Goal: Task Accomplishment & Management: Manage account settings

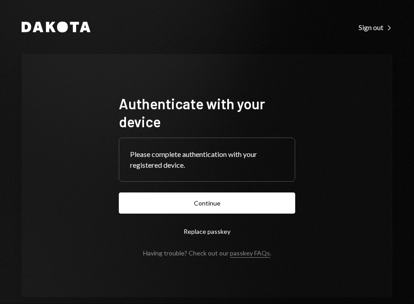
click at [176, 205] on button "Continue" at bounding box center [207, 202] width 176 height 21
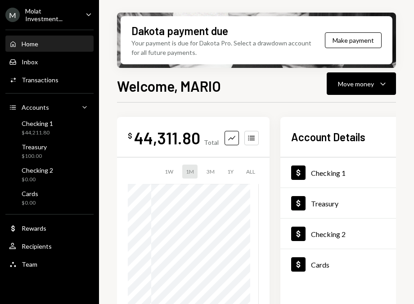
click at [238, 102] on div "Welcome, MARIO Move money Caret Down $ 44,311.80 Total Graph Accounts 1W 1M 3M …" at bounding box center [256, 220] width 279 height 291
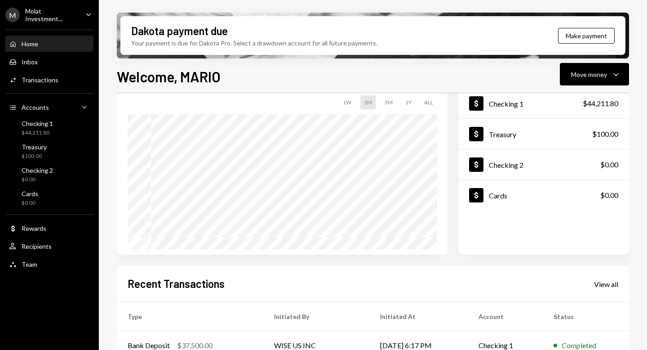
scroll to position [192, 0]
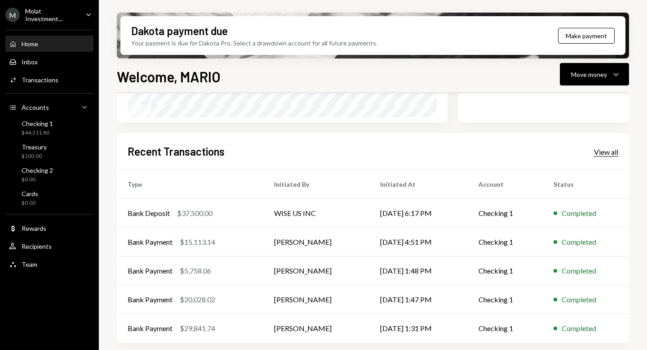
click at [413, 154] on div "View all" at bounding box center [606, 151] width 24 height 9
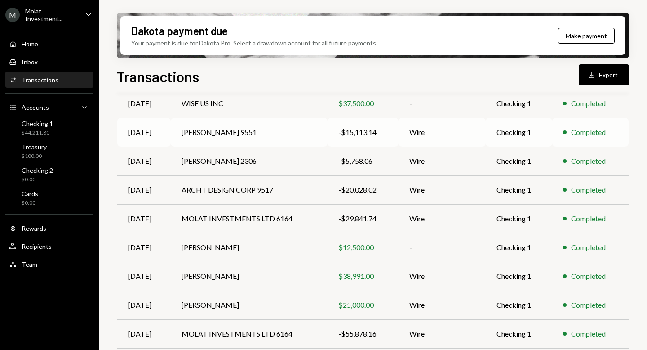
scroll to position [162, 0]
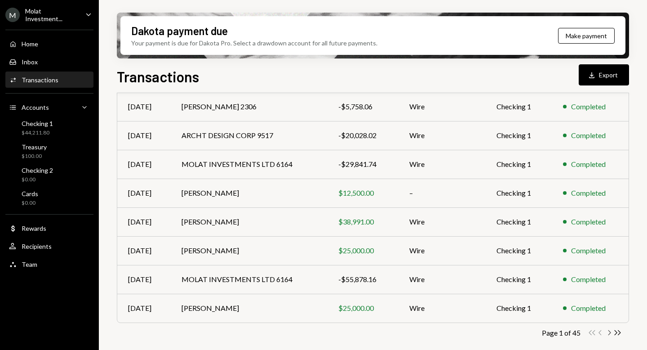
click at [413, 303] on icon "Chevron Right" at bounding box center [609, 332] width 9 height 9
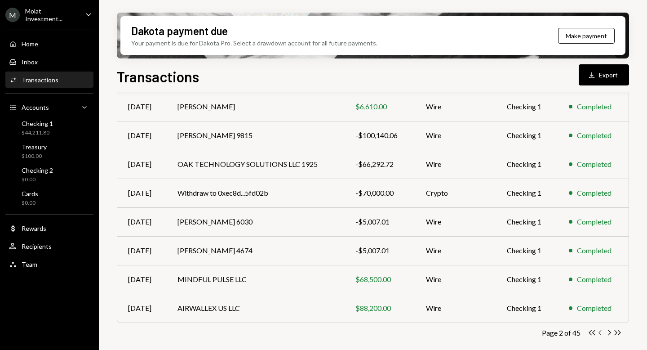
click at [413, 303] on icon "Chevron Left" at bounding box center [600, 332] width 9 height 9
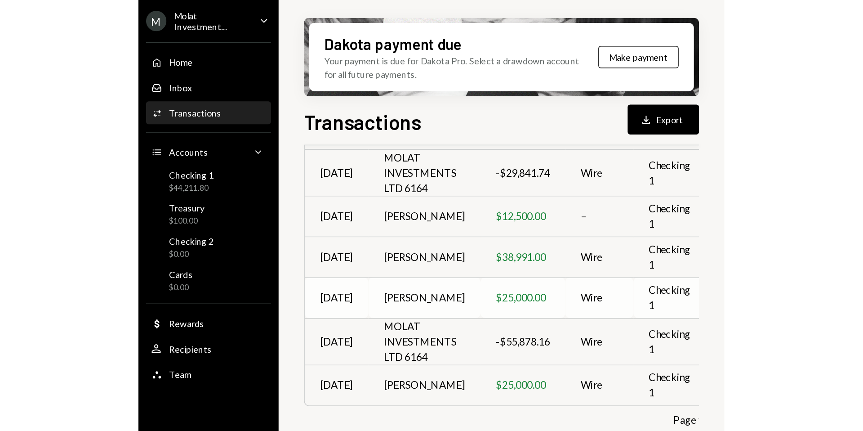
scroll to position [236, 0]
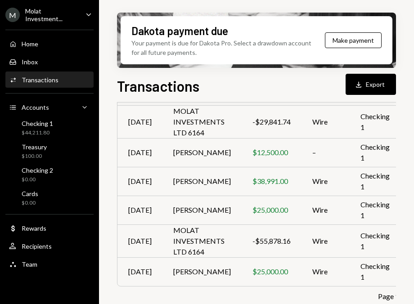
click at [51, 11] on div "Molat Investment..." at bounding box center [51, 14] width 53 height 15
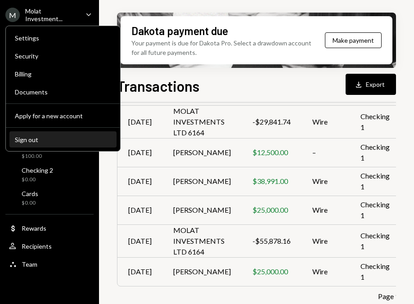
click at [50, 137] on div "Sign out" at bounding box center [63, 140] width 96 height 8
